Goal: Task Accomplishment & Management: Use online tool/utility

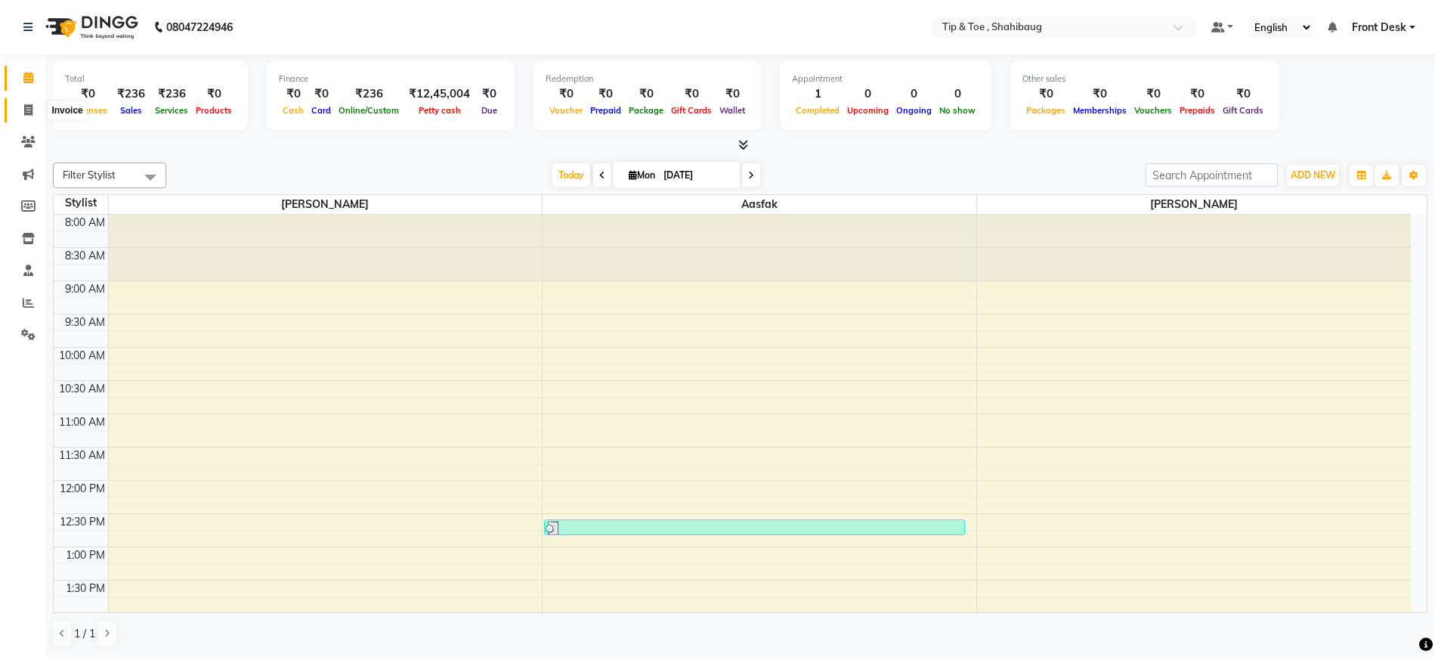
click at [38, 104] on span at bounding box center [28, 110] width 26 height 17
select select "service"
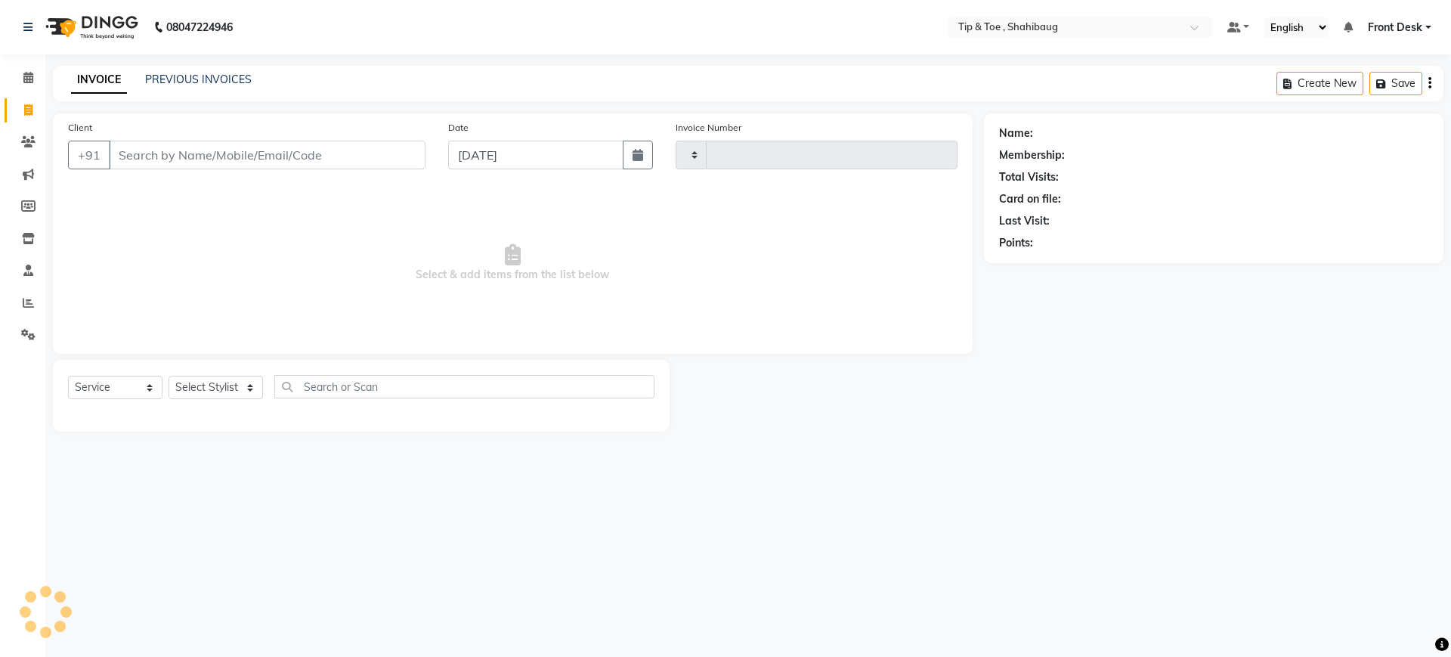
type input "0211"
select select "5489"
click at [154, 152] on input "Client" at bounding box center [267, 155] width 317 height 29
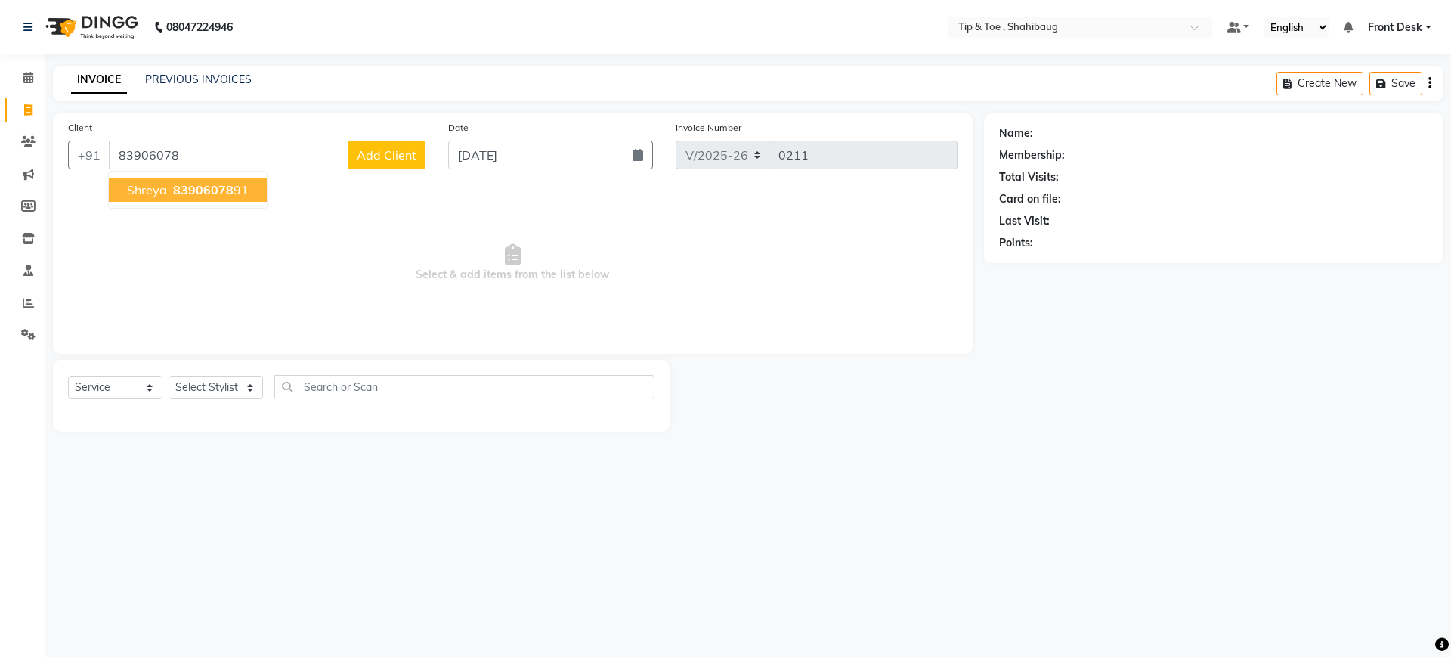
click at [188, 182] on span "83906078" at bounding box center [203, 189] width 60 height 15
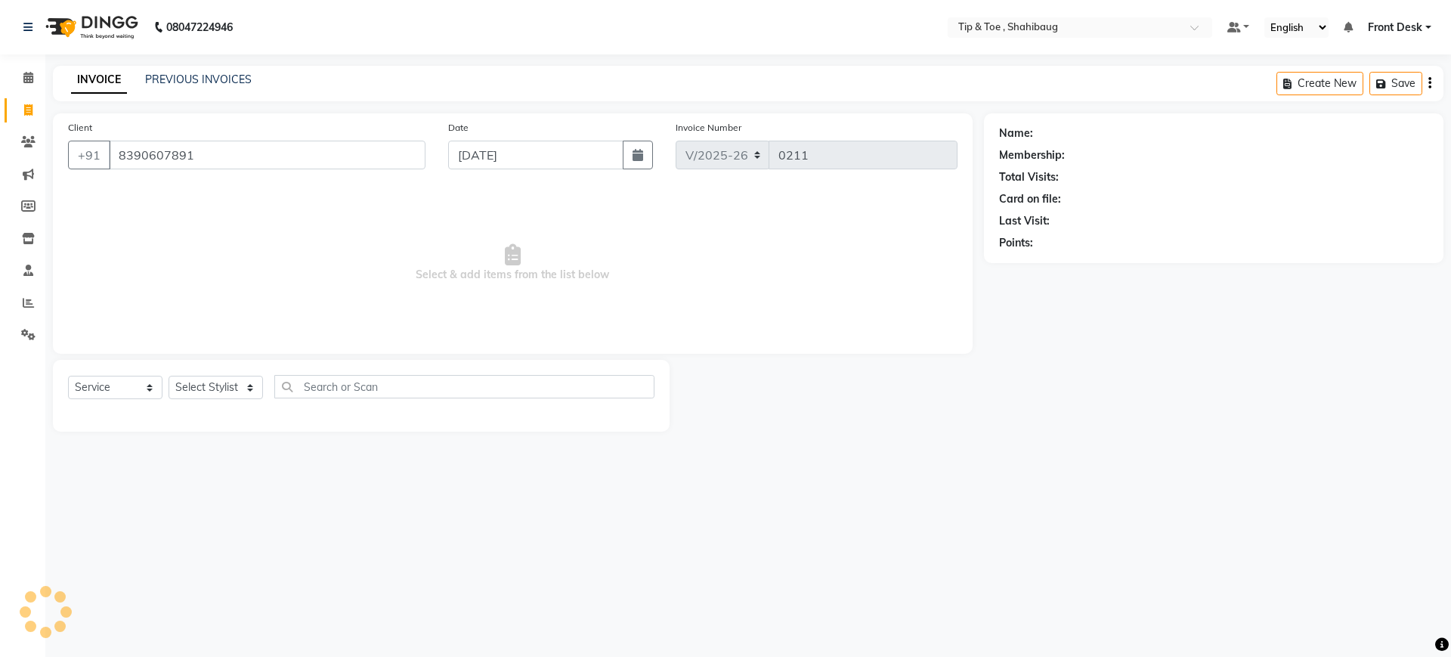
type input "8390607891"
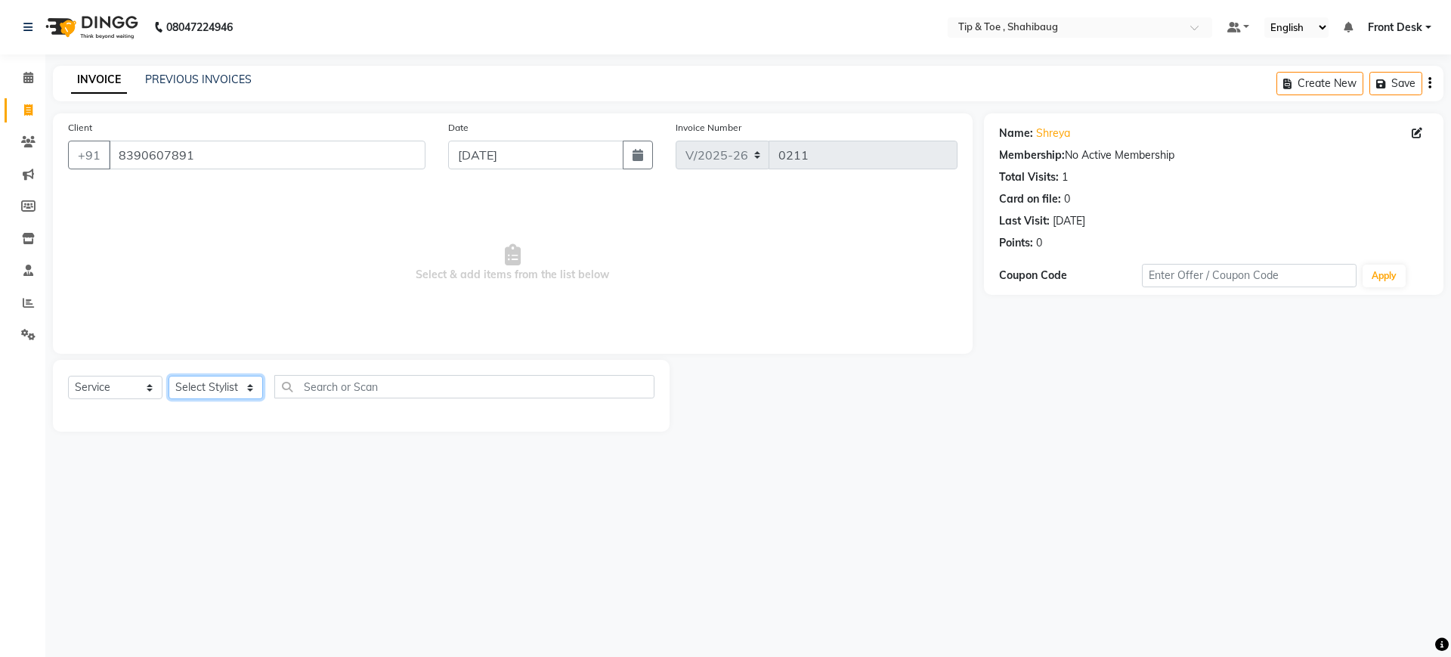
click at [232, 389] on select "Select Stylist Aasfak Front Desk megha Tisha" at bounding box center [216, 387] width 94 height 23
select select "37088"
click at [169, 376] on select "Select Stylist Aasfak Front Desk megha Tisha" at bounding box center [216, 387] width 94 height 23
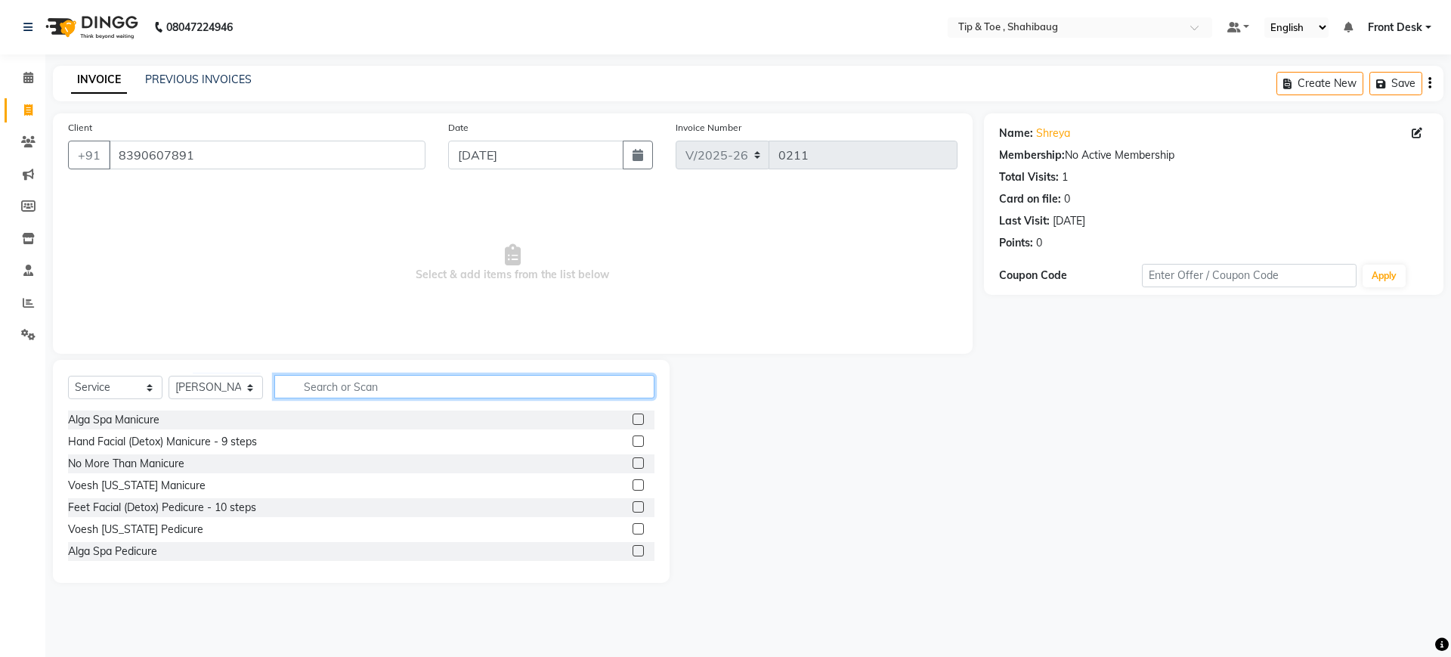
click at [373, 383] on input "text" at bounding box center [464, 386] width 380 height 23
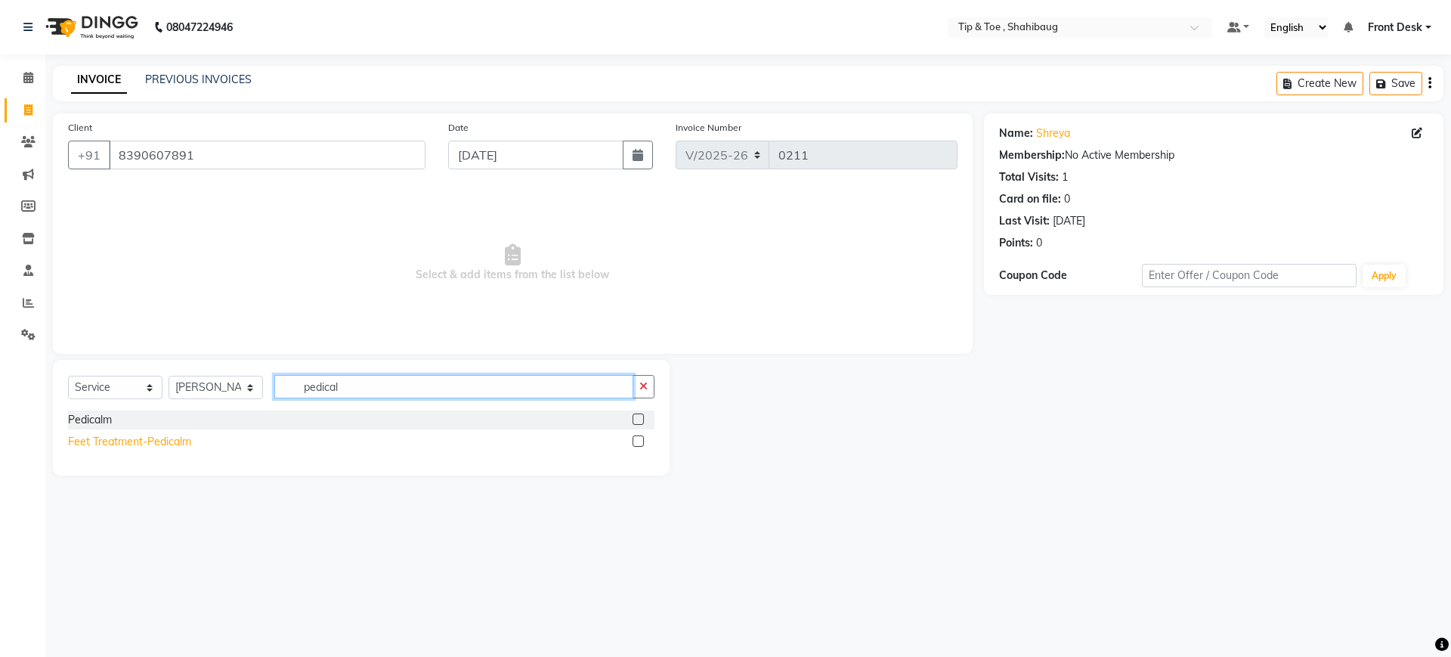
type input "pedical"
click at [82, 440] on div "Feet Treatment-Pedicalm" at bounding box center [129, 442] width 123 height 16
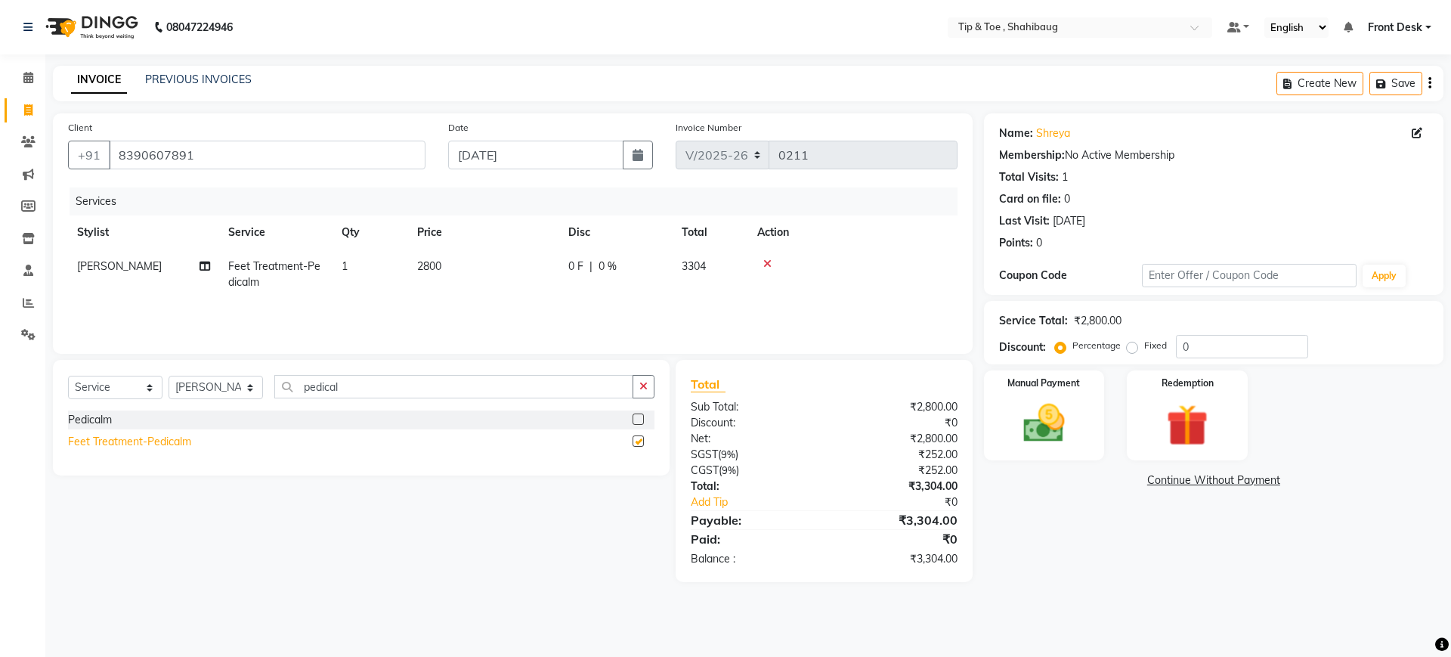
checkbox input "false"
click at [343, 394] on input "pedical" at bounding box center [453, 386] width 359 height 23
type input "p"
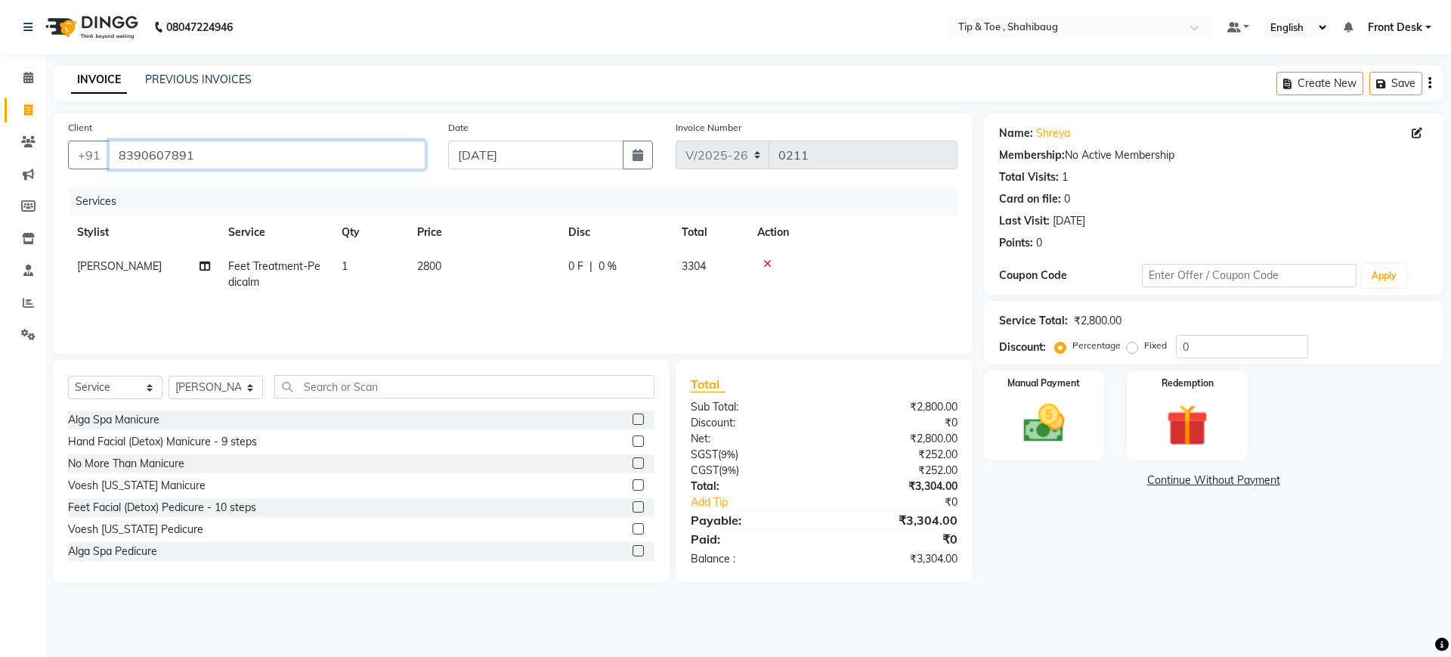
click at [213, 159] on input "8390607891" at bounding box center [267, 155] width 317 height 29
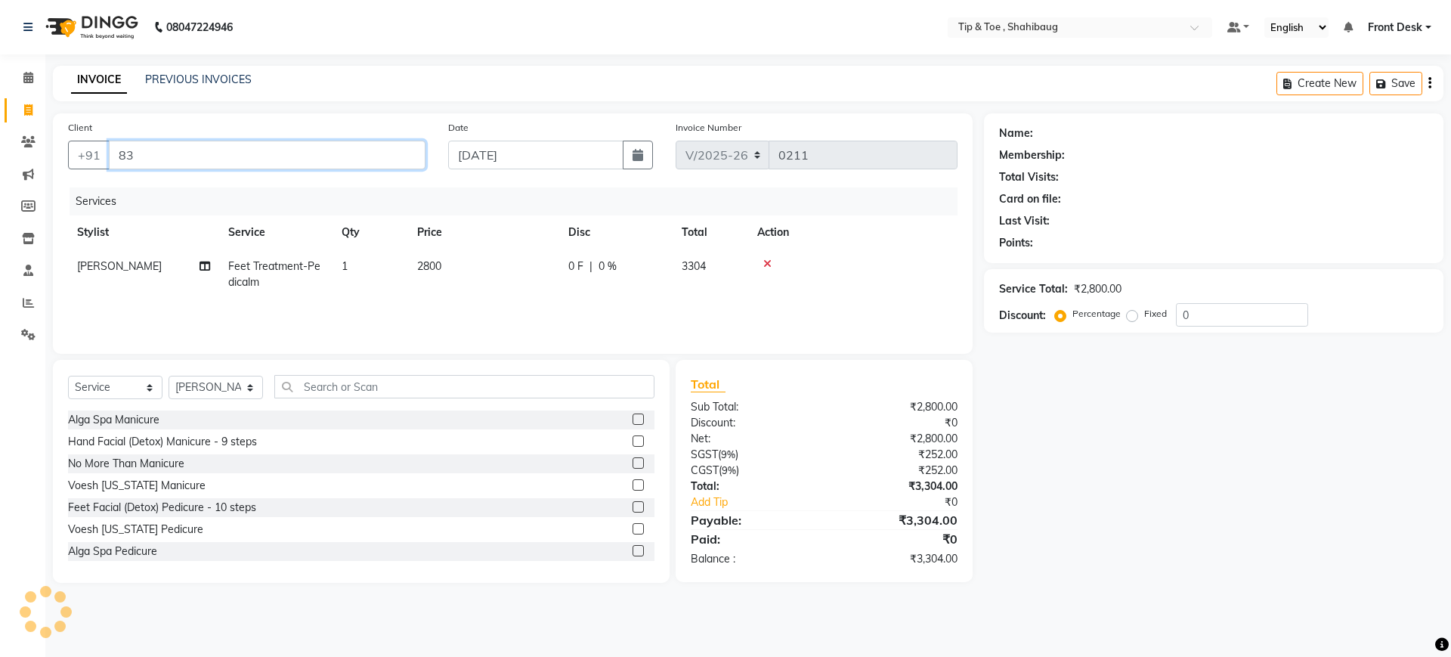
type input "8"
click at [366, 159] on input "Client" at bounding box center [267, 155] width 317 height 29
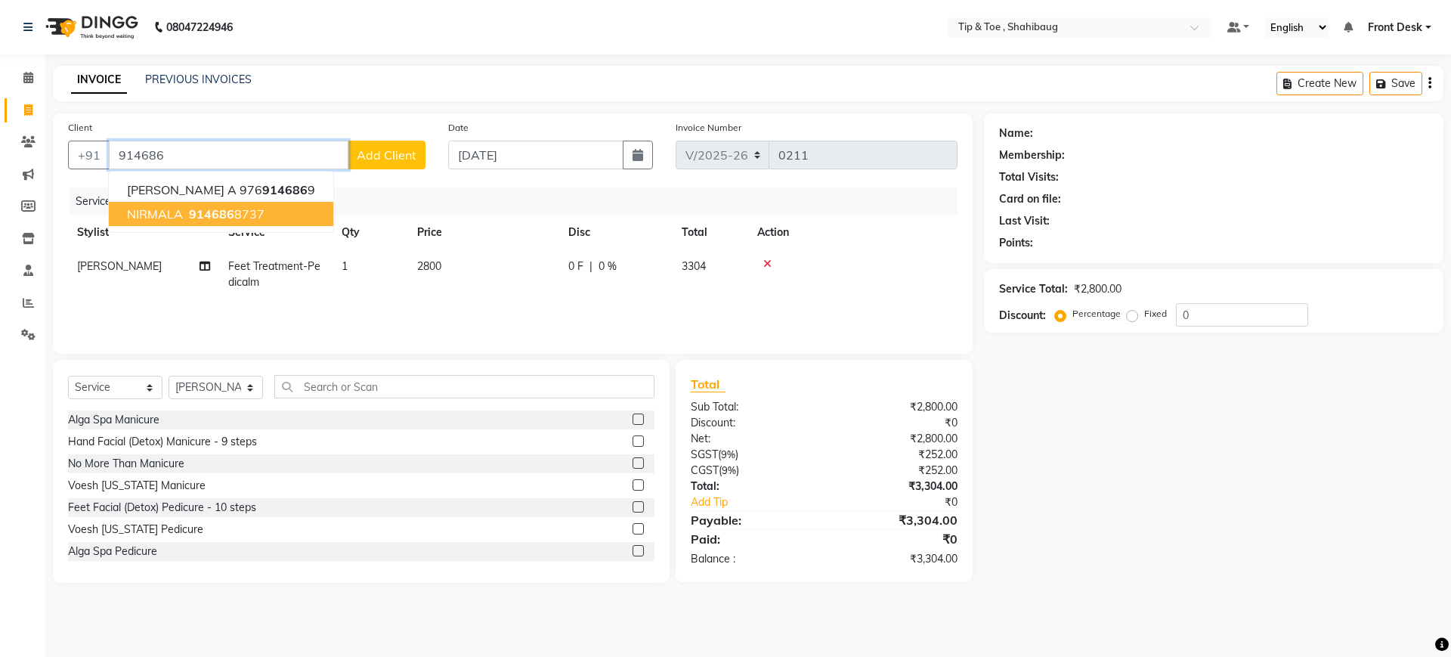
click at [209, 215] on span "914686" at bounding box center [211, 213] width 45 height 15
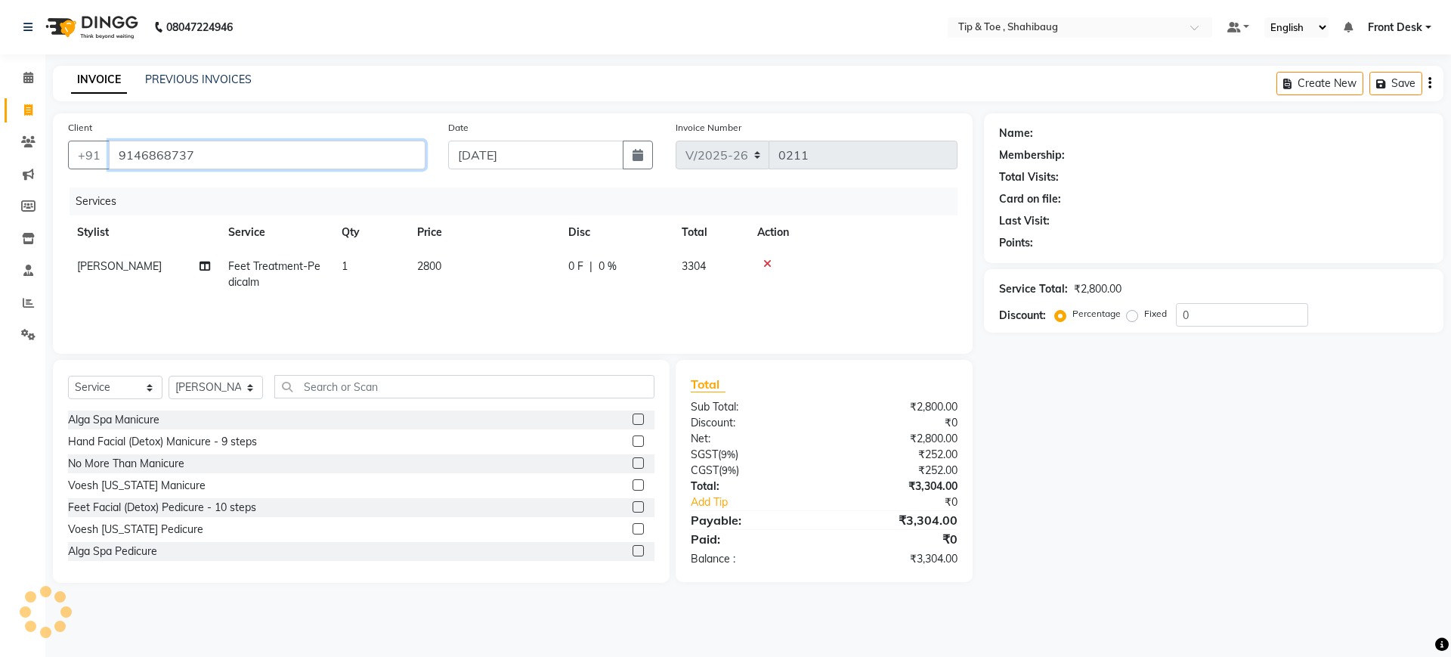
type input "9146868737"
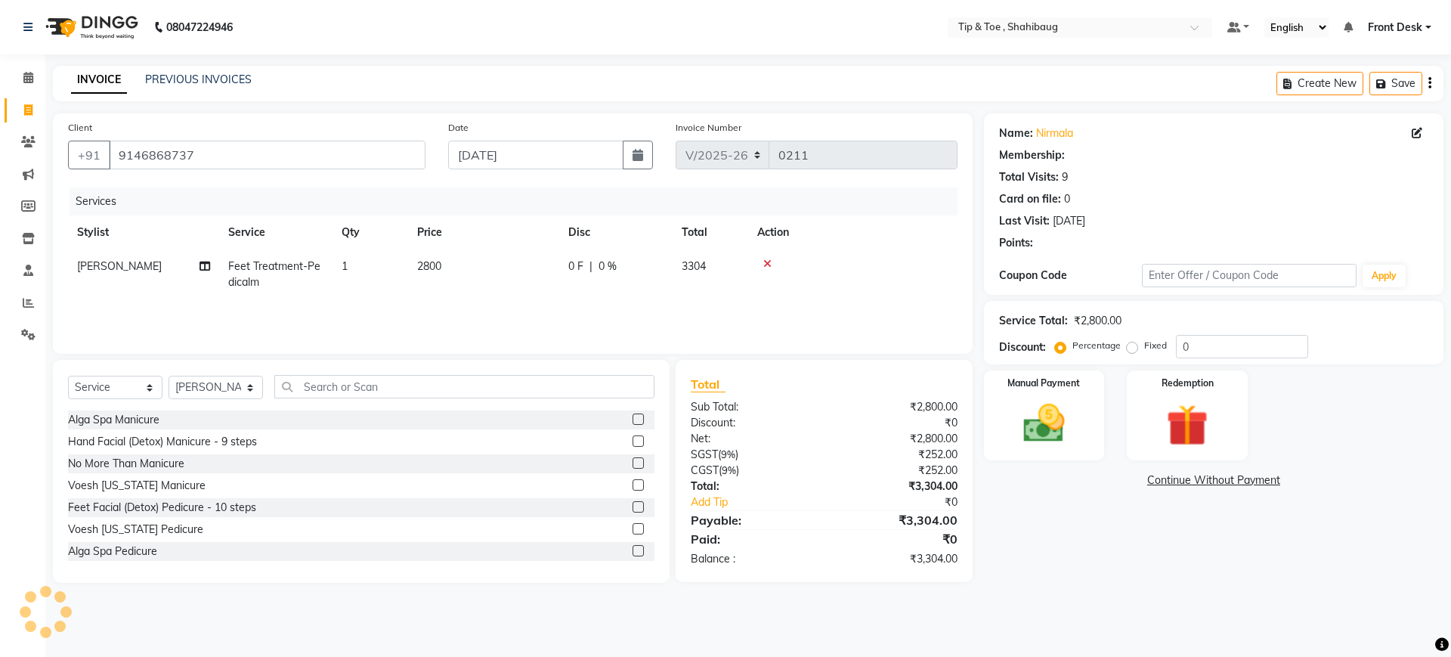
type input "20"
select select "1: Object"
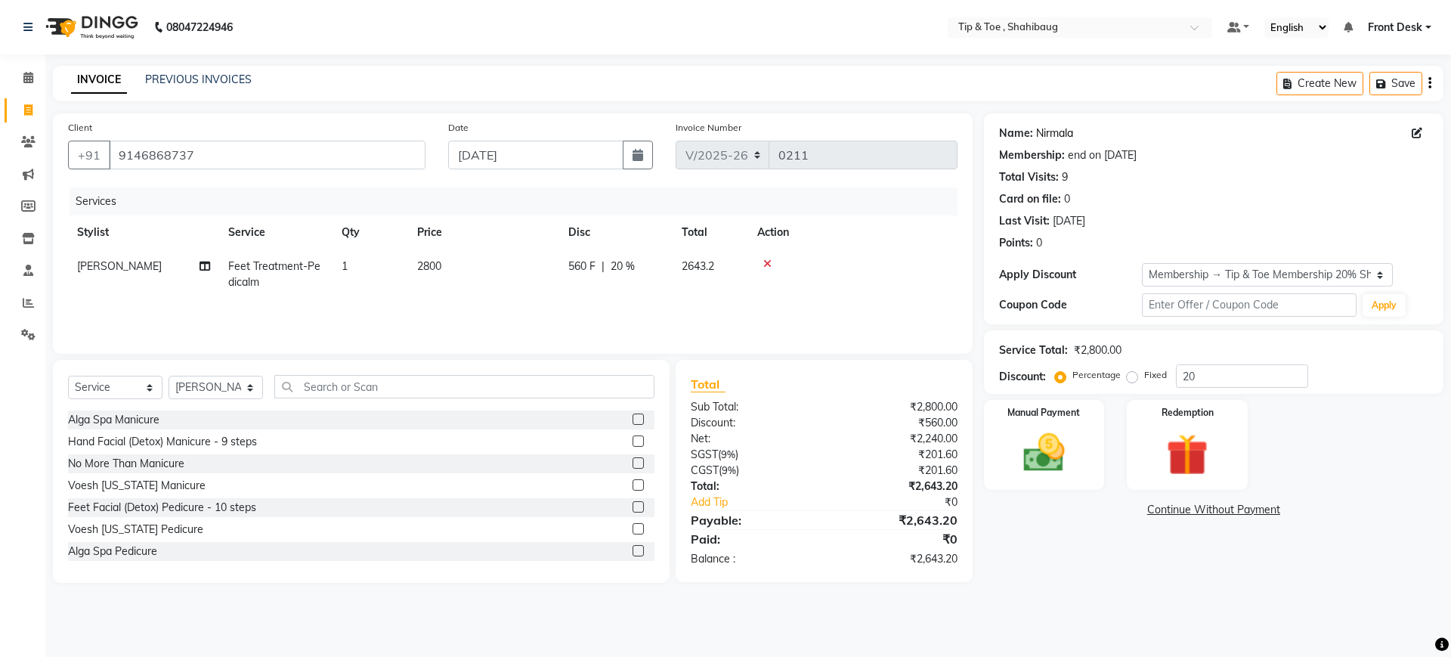
click at [1041, 131] on link "Nirmala" at bounding box center [1054, 133] width 37 height 16
click at [1028, 459] on img at bounding box center [1044, 453] width 70 height 50
